Goal: Communication & Community: Answer question/provide support

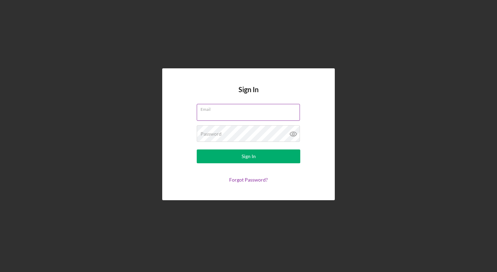
click at [224, 115] on input "Email" at bounding box center [248, 112] width 103 height 17
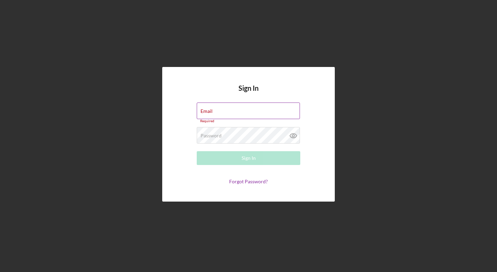
type input "[PERSON_NAME][EMAIL_ADDRESS][DOMAIN_NAME]"
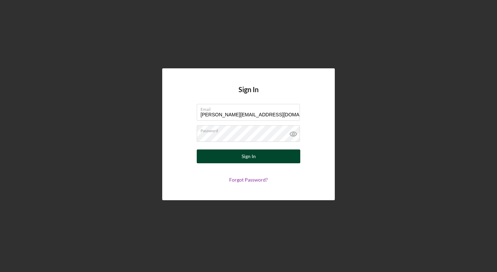
click at [250, 156] on div "Sign In" at bounding box center [249, 156] width 14 height 14
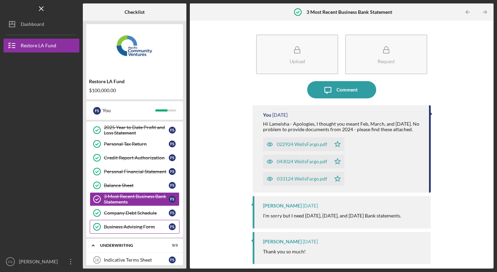
scroll to position [86, 0]
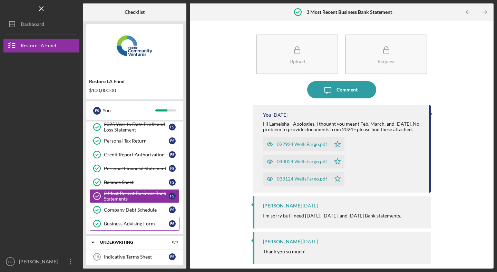
click at [155, 223] on div "Business Advising Form" at bounding box center [136, 224] width 65 height 6
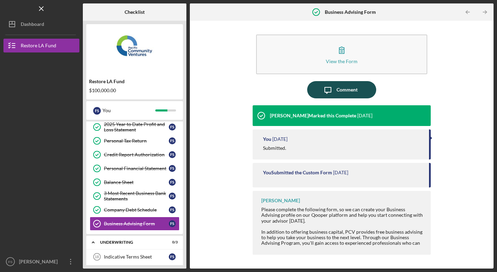
click at [359, 89] on button "Icon/Message Comment" at bounding box center [341, 89] width 69 height 17
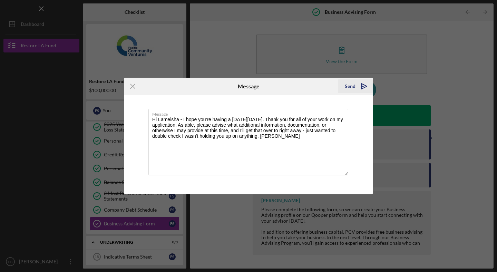
type textarea "Hi Lameisha - I hope you're having a [DATE][DATE]. Thank you for all of your wo…"
click at [353, 86] on div "Send" at bounding box center [350, 86] width 11 height 14
